Goal: Participate in discussion: Engage in conversation with other users on a specific topic

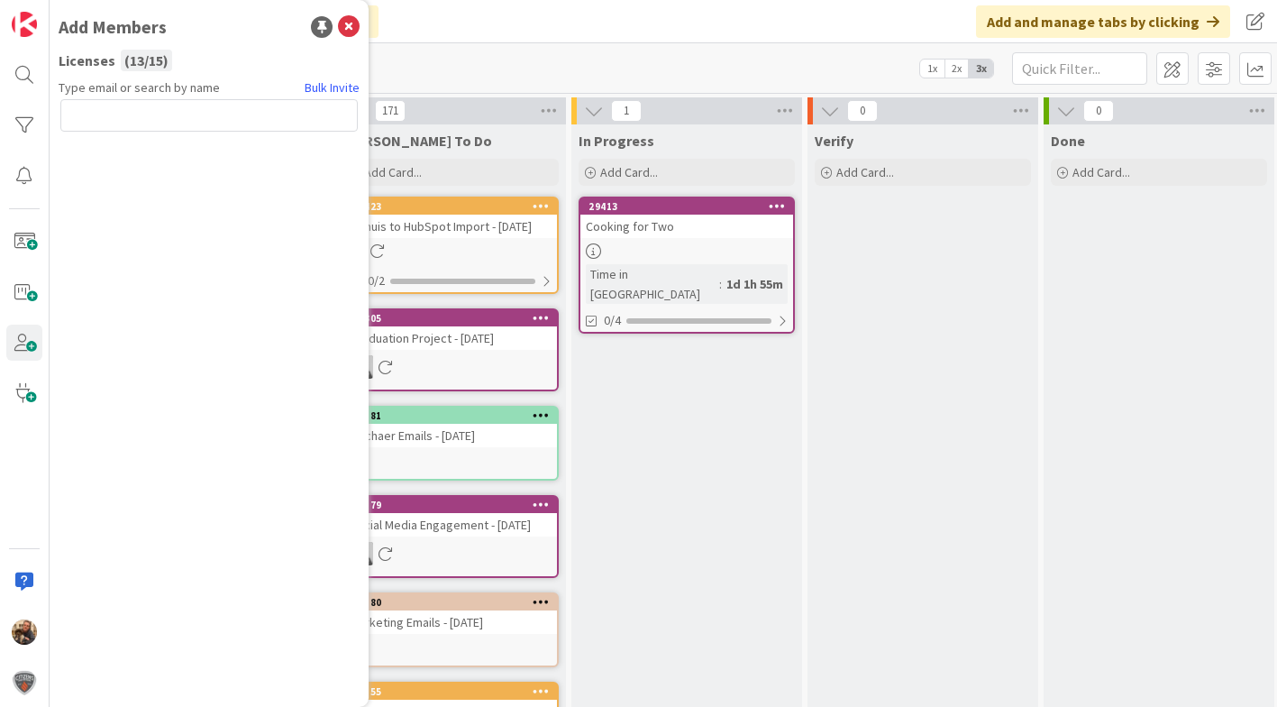
click at [351, 38] on div "Add Members" at bounding box center [209, 27] width 301 height 27
click at [350, 28] on icon at bounding box center [349, 27] width 22 height 22
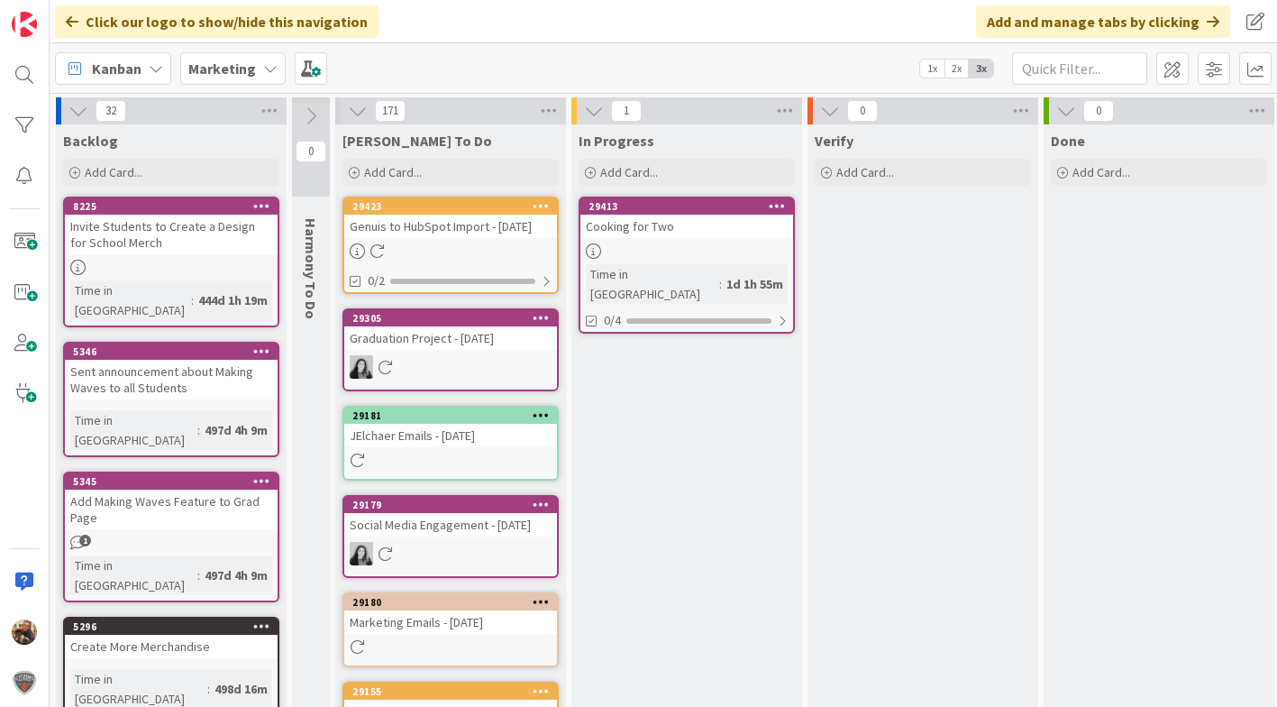
click at [697, 233] on div "Cooking for Two" at bounding box center [686, 226] width 213 height 23
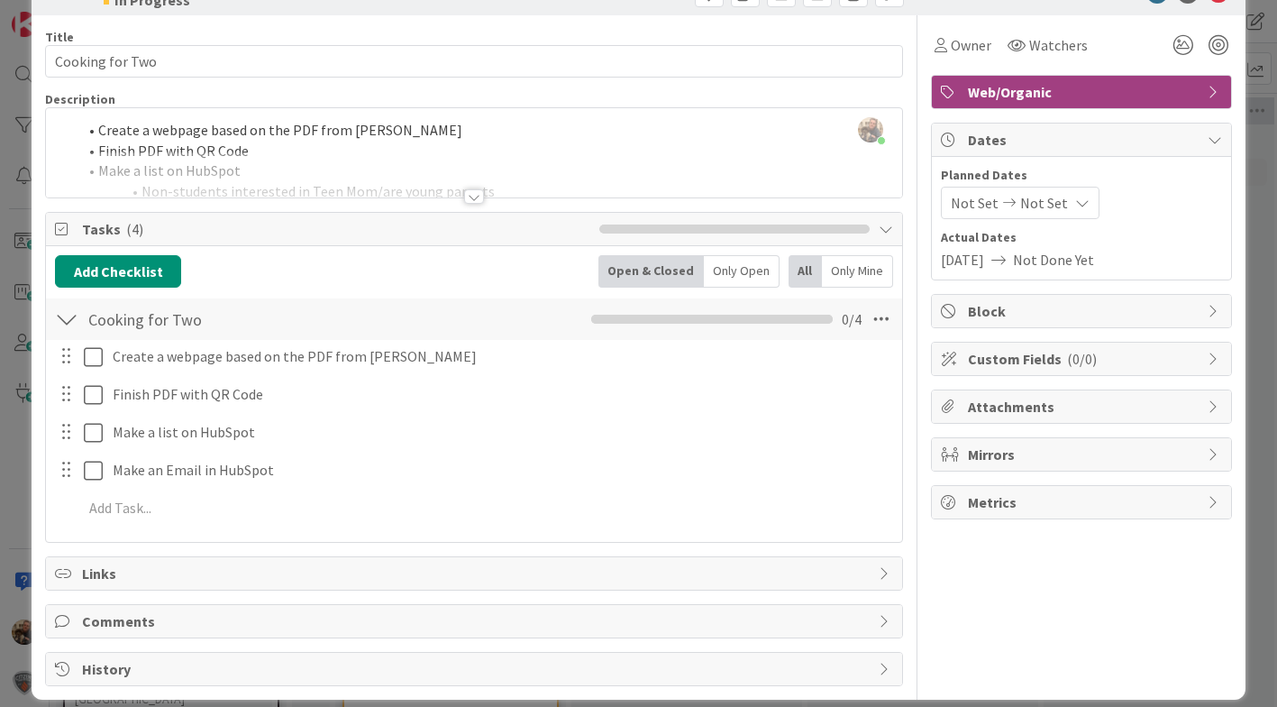
scroll to position [53, 0]
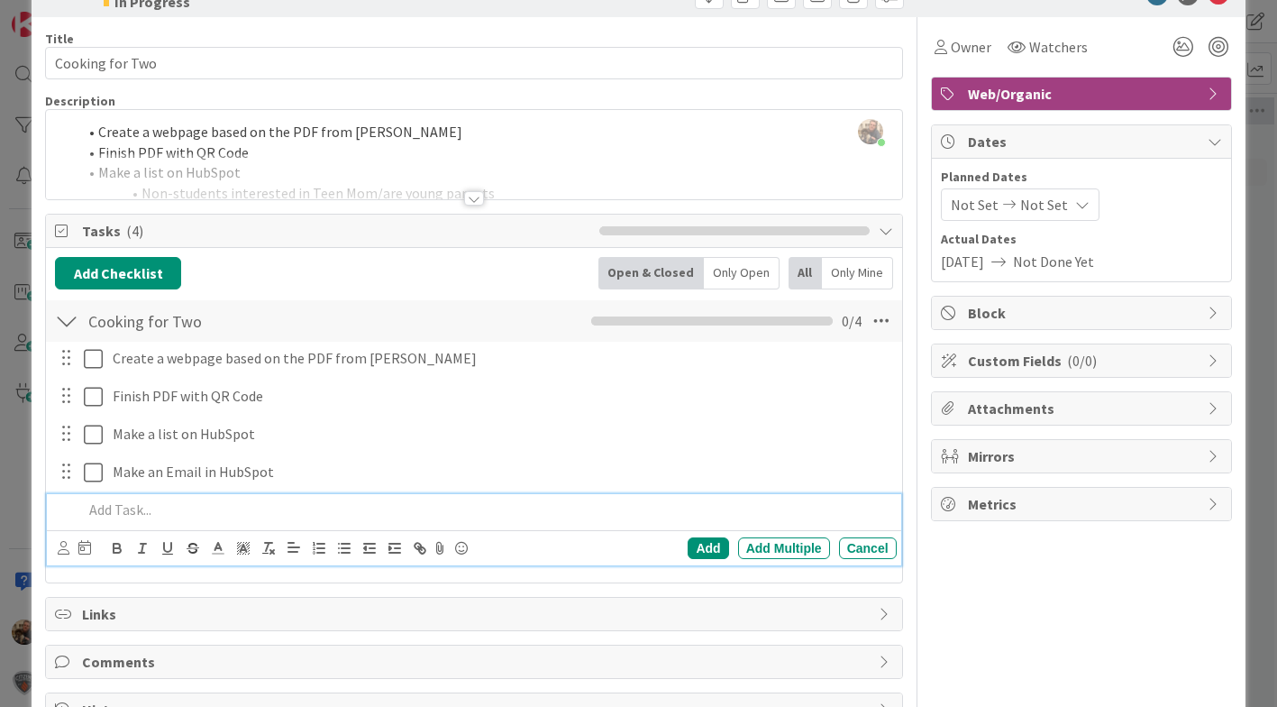
click at [117, 506] on p at bounding box center [486, 509] width 806 height 21
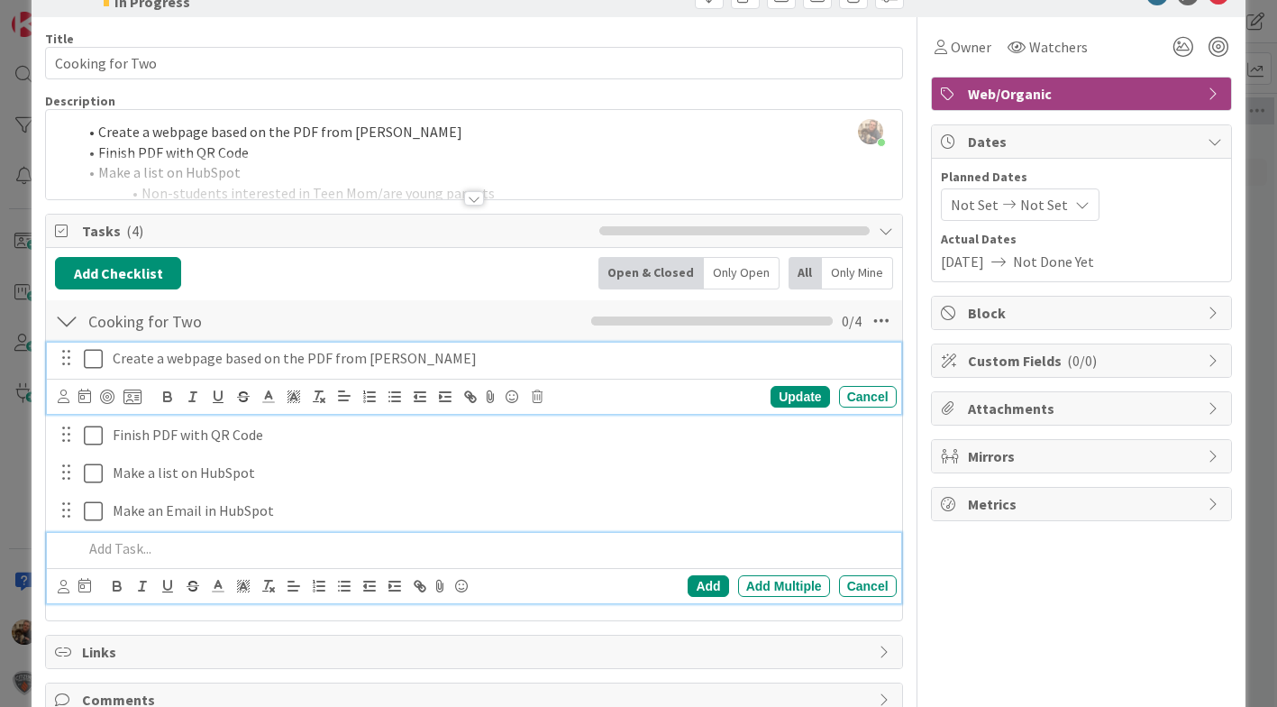
scroll to position [91, 0]
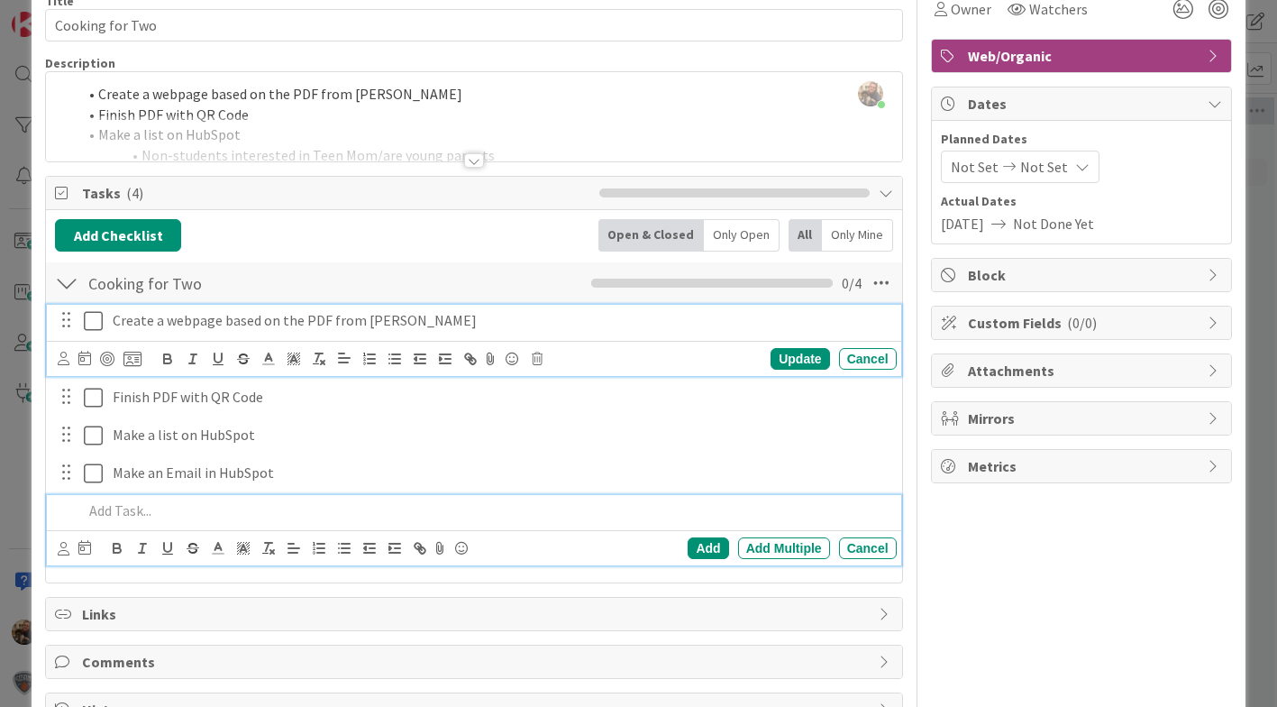
click at [151, 358] on div "Create a webpage based on the PDF from [PERSON_NAME] Update Cancel" at bounding box center [474, 340] width 854 height 71
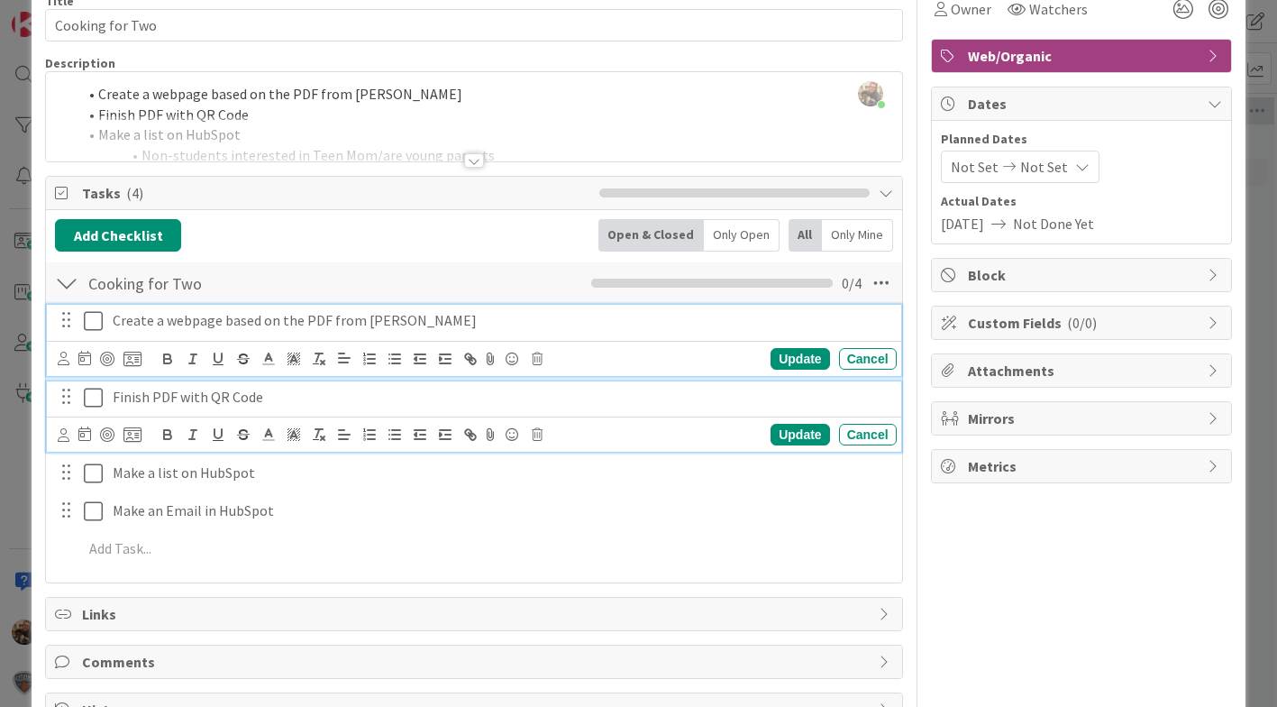
click at [239, 398] on p "Finish PDF with QR Code" at bounding box center [501, 397] width 777 height 21
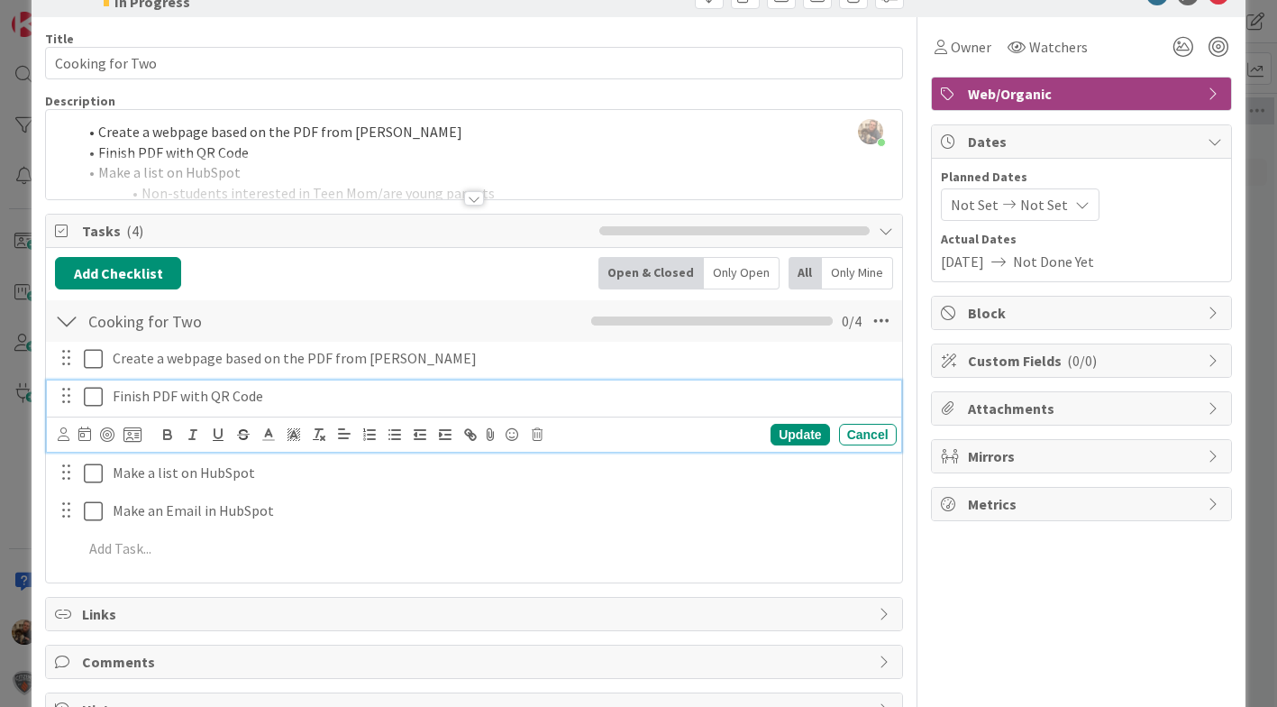
click at [291, 398] on p "Finish PDF with QR Code" at bounding box center [501, 396] width 777 height 21
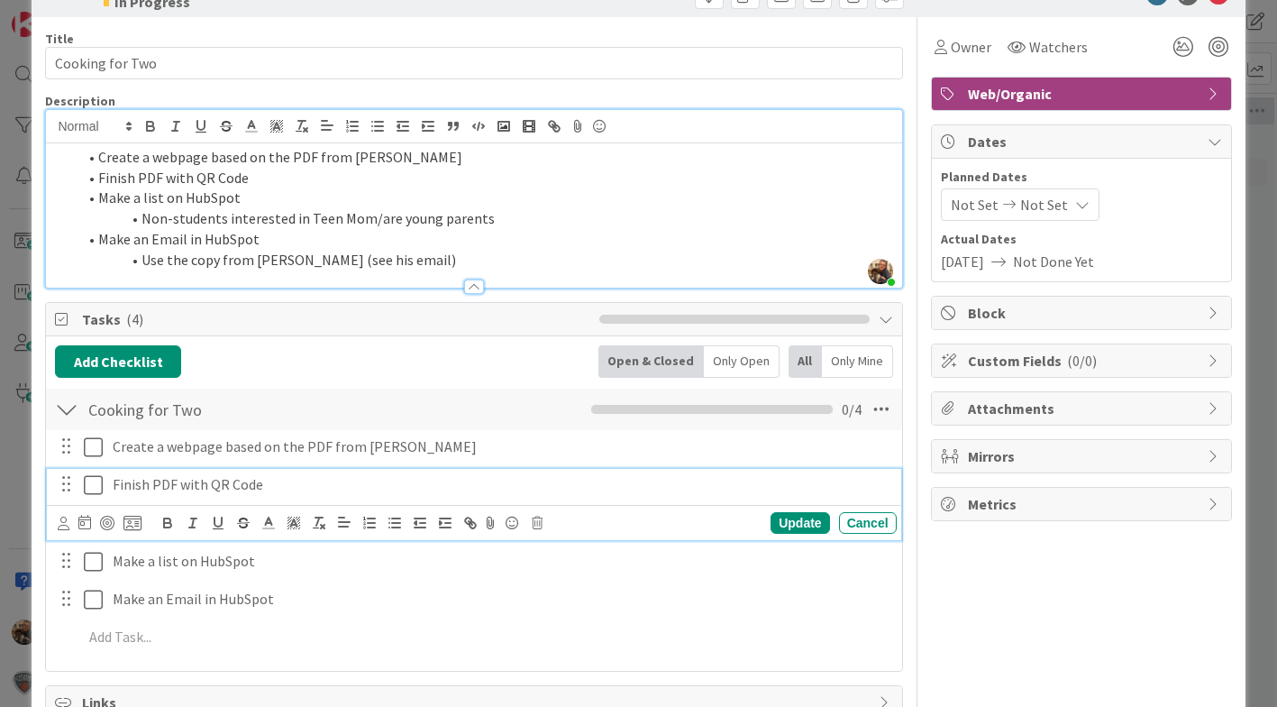
click at [365, 142] on div "[PERSON_NAME] joined 2 m ago Create a webpage based on the PDF from [PERSON_NAM…" at bounding box center [473, 199] width 855 height 178
